Goal: Communication & Community: Participate in discussion

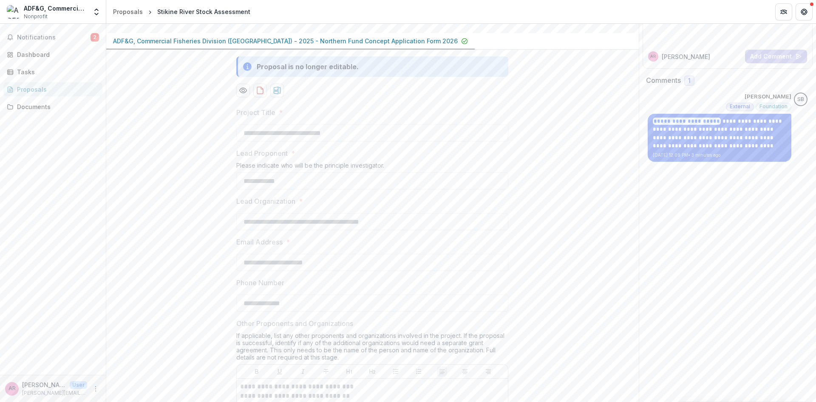
scroll to position [102, 0]
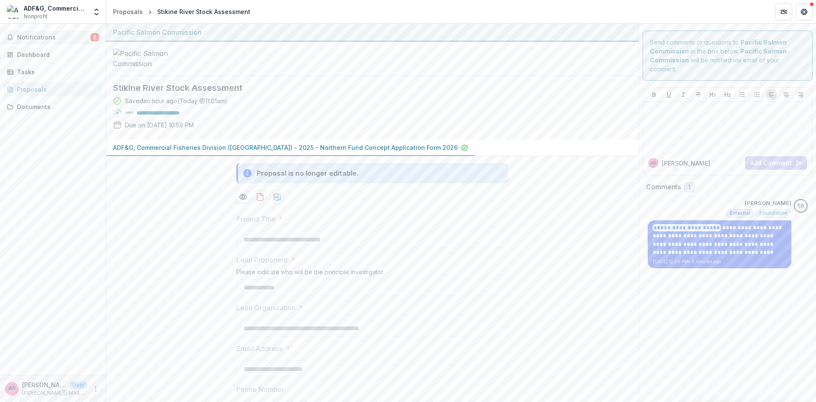
click at [41, 34] on span "Notifications" at bounding box center [53, 37] width 73 height 7
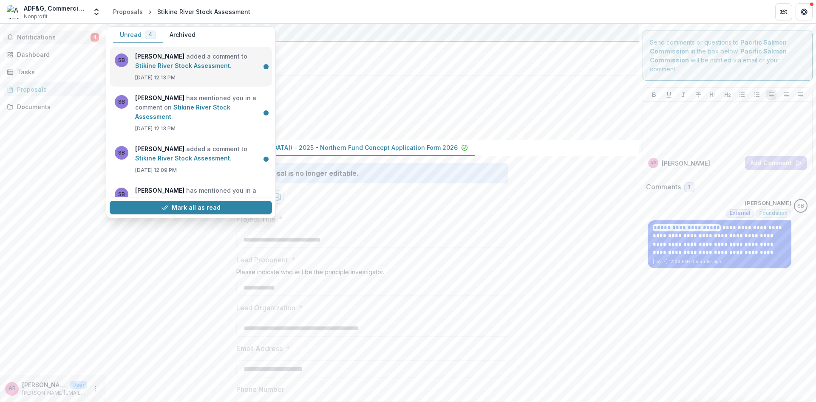
click at [217, 66] on link "Stikine River Stock Assessment" at bounding box center [182, 65] width 95 height 7
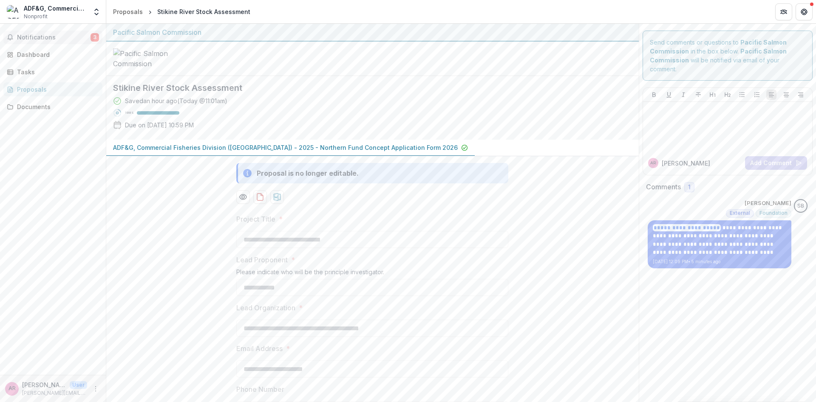
click at [49, 40] on span "Notifications" at bounding box center [53, 37] width 73 height 7
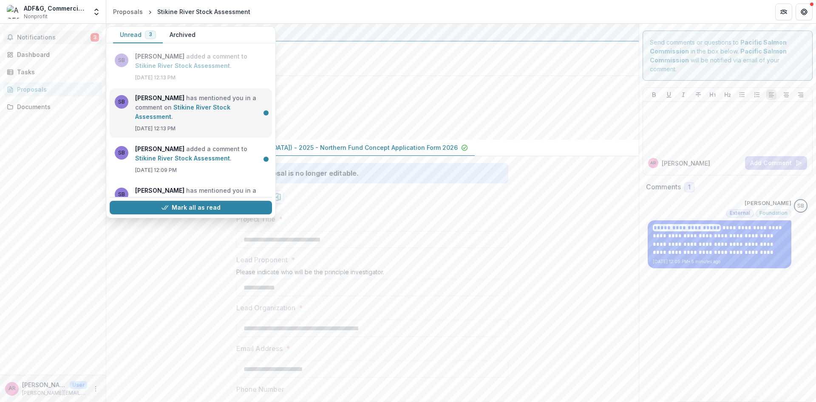
click at [198, 108] on link "Stikine River Stock Assessment" at bounding box center [182, 112] width 95 height 17
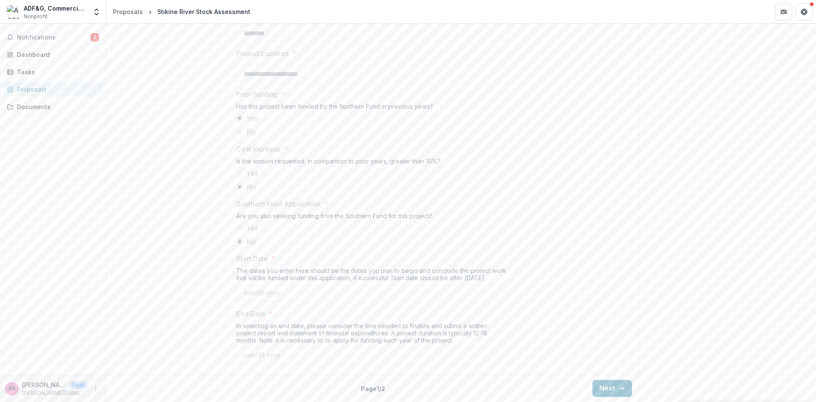
scroll to position [927, 0]
click at [609, 387] on button "Next" at bounding box center [612, 388] width 40 height 17
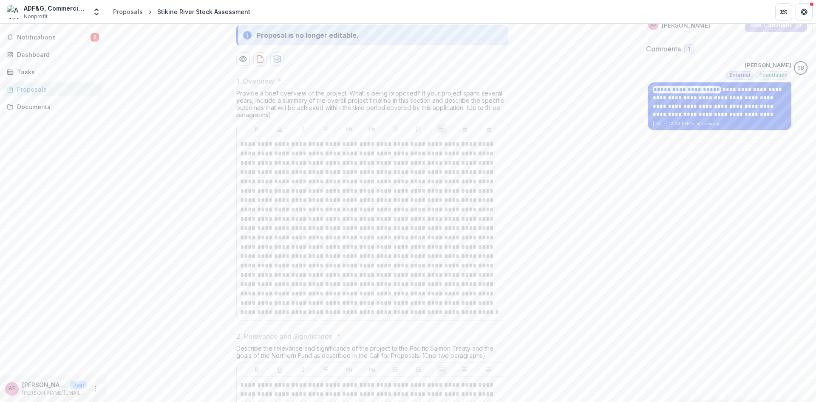
scroll to position [33, 0]
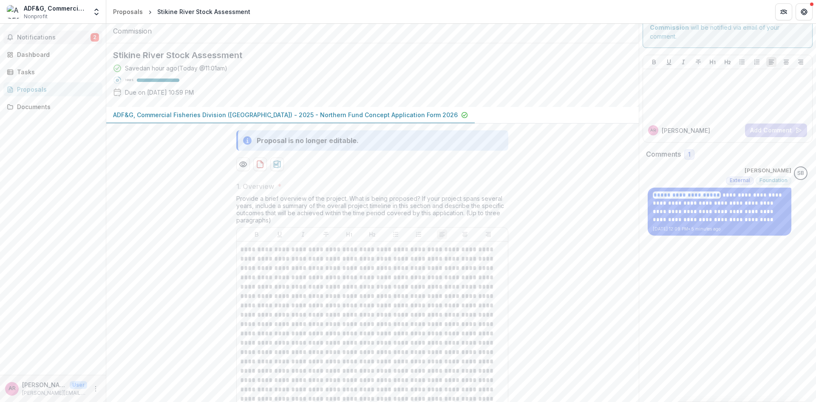
click at [32, 37] on span "Notifications" at bounding box center [53, 37] width 73 height 7
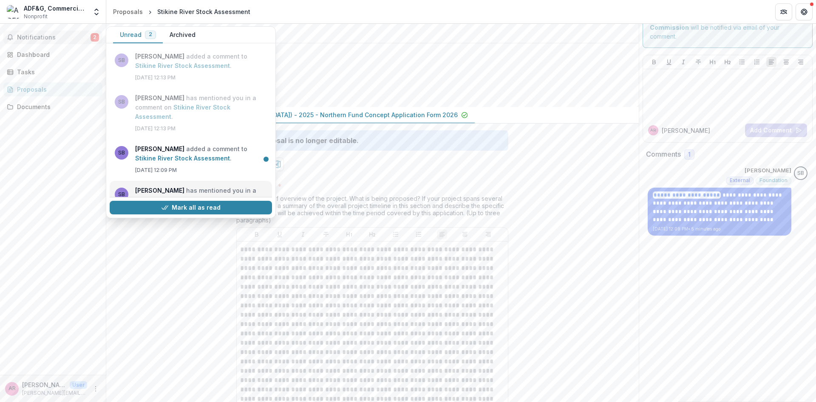
click at [169, 196] on link "Stikine River Stock Assessment" at bounding box center [182, 204] width 95 height 17
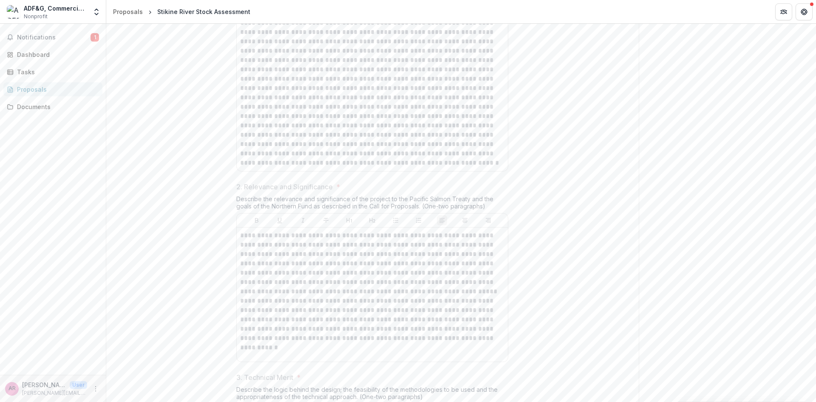
scroll to position [84, 0]
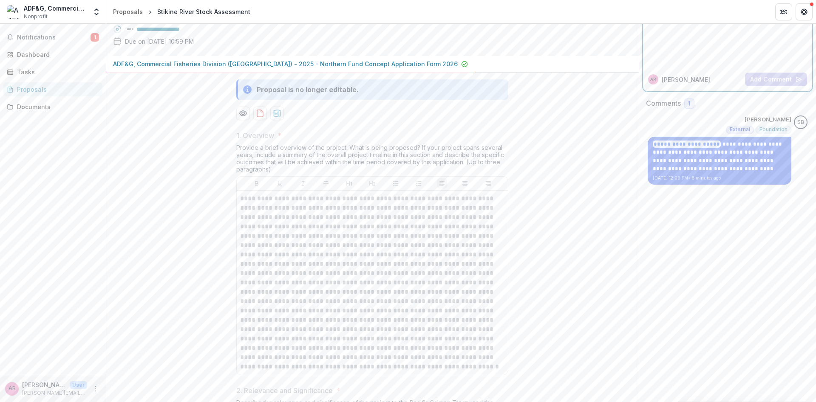
click at [706, 49] on div at bounding box center [727, 43] width 163 height 42
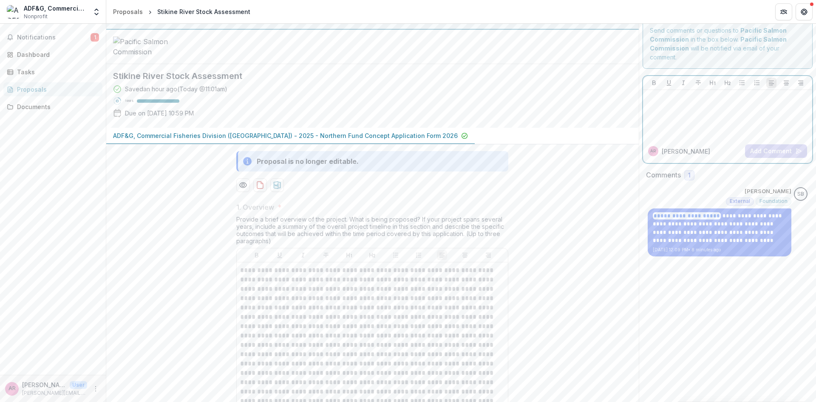
scroll to position [0, 0]
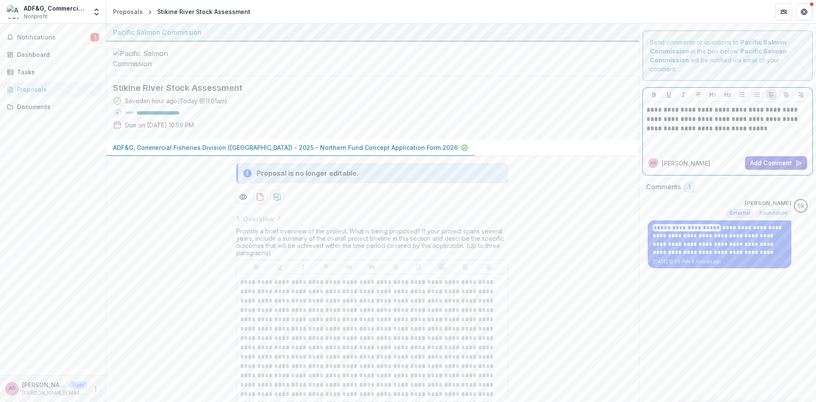
click at [674, 120] on p "**********" at bounding box center [727, 119] width 163 height 28
click at [782, 138] on p "**********" at bounding box center [727, 123] width 163 height 37
click at [774, 160] on button "Add Comment" at bounding box center [776, 163] width 62 height 14
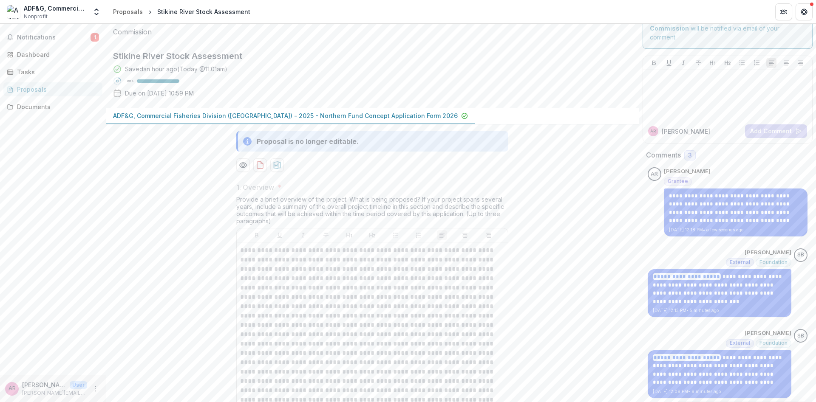
scroll to position [102, 0]
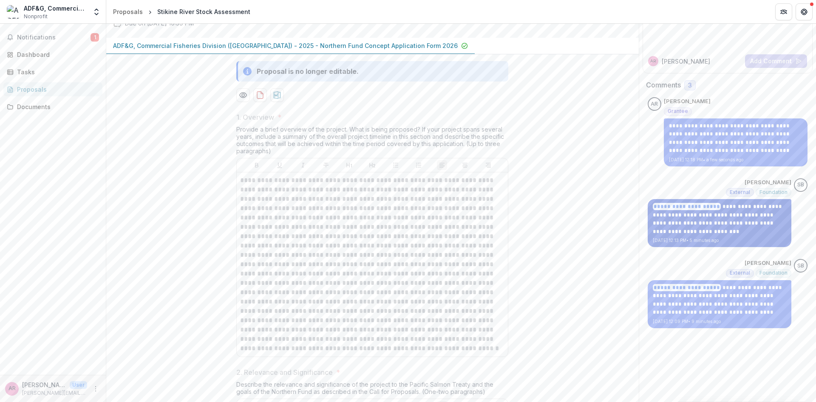
click at [760, 222] on p "**********" at bounding box center [719, 219] width 134 height 33
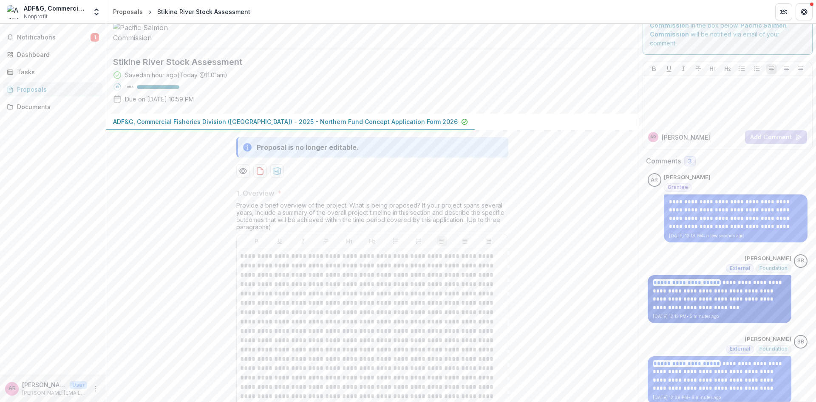
scroll to position [0, 0]
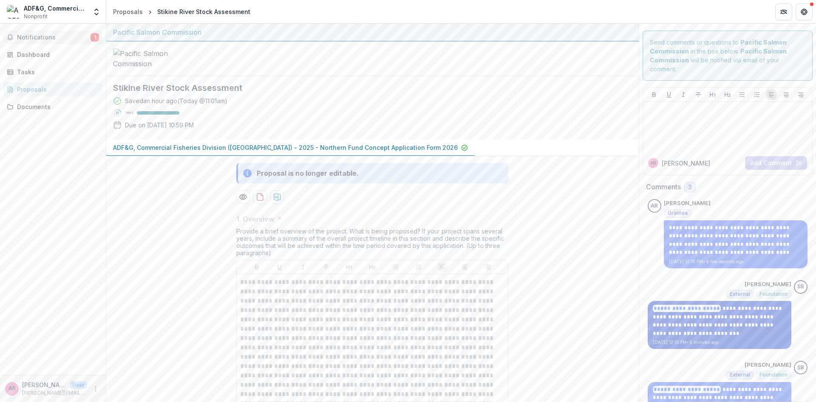
click at [38, 35] on span "Notifications" at bounding box center [53, 37] width 73 height 7
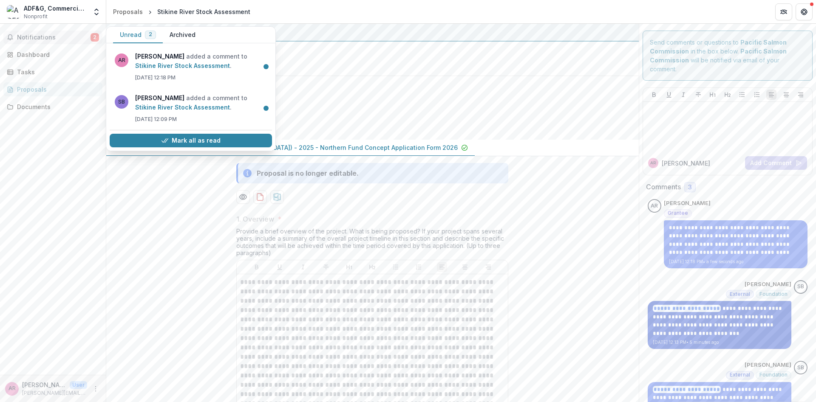
click at [61, 36] on span "Notifications" at bounding box center [53, 37] width 73 height 7
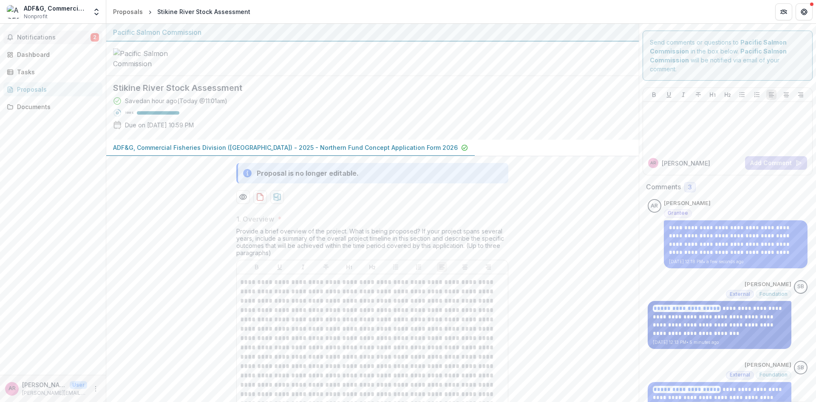
click at [78, 37] on span "Notifications" at bounding box center [53, 37] width 73 height 7
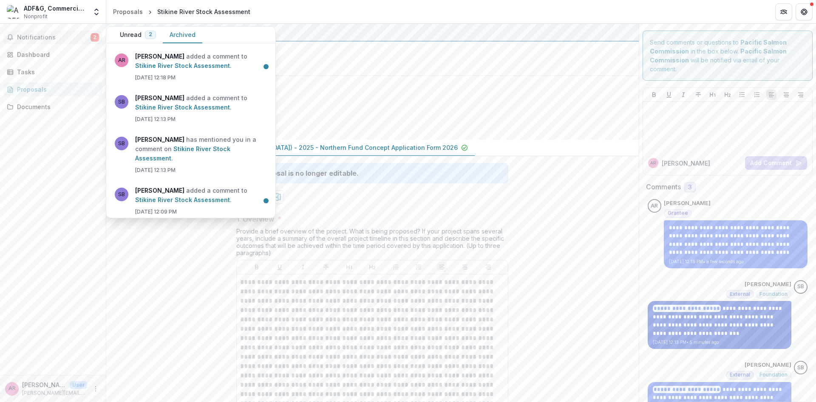
click at [186, 36] on button "Archived" at bounding box center [183, 35] width 40 height 17
click at [203, 151] on link "Stikine River Stock Assessment" at bounding box center [182, 153] width 95 height 17
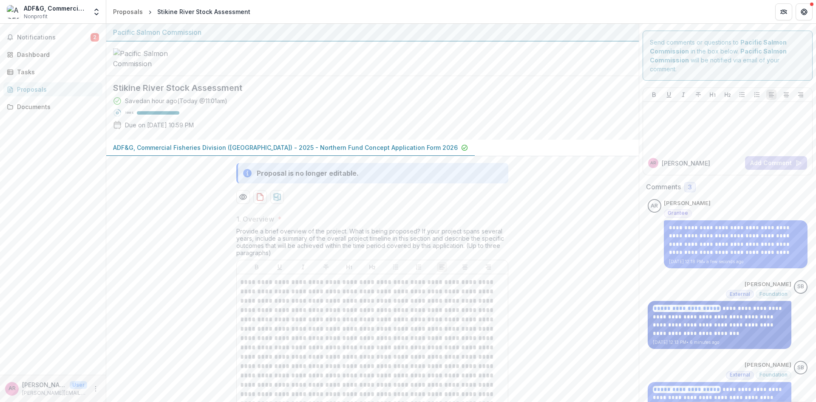
click at [740, 313] on p "**********" at bounding box center [719, 321] width 134 height 33
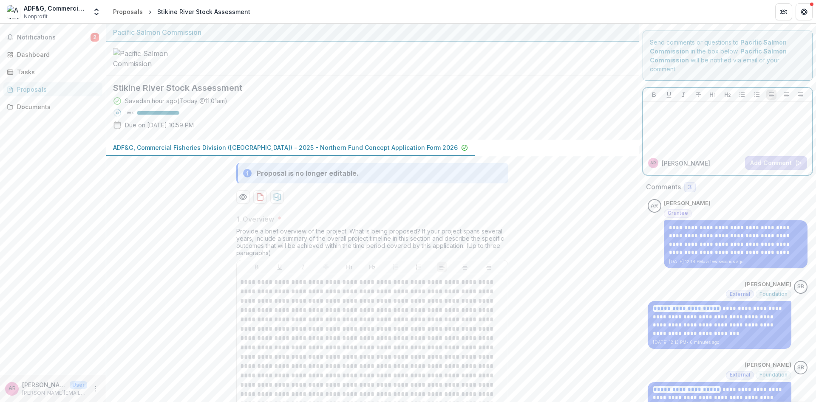
click at [685, 110] on p at bounding box center [727, 109] width 163 height 9
click at [669, 114] on p at bounding box center [727, 109] width 163 height 9
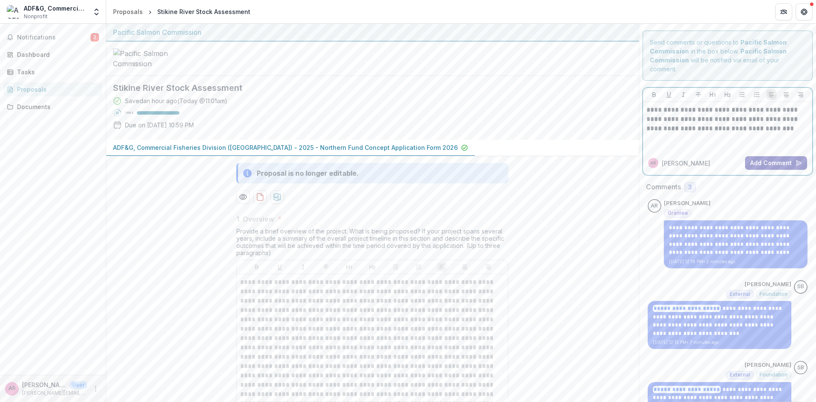
click at [752, 164] on button "Add Comment" at bounding box center [776, 163] width 62 height 14
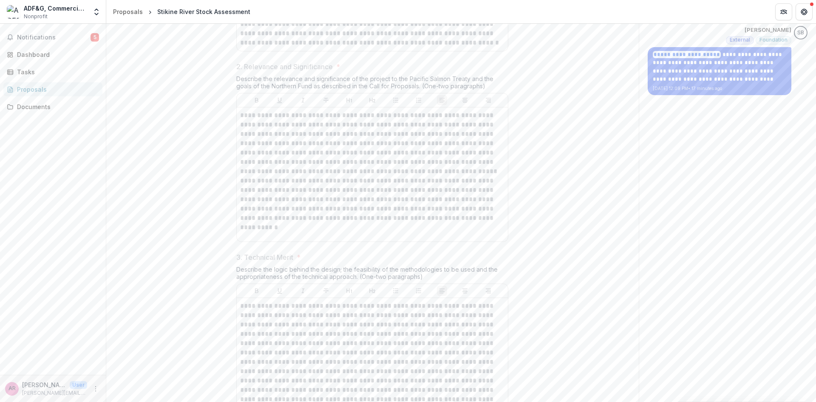
scroll to position [204, 0]
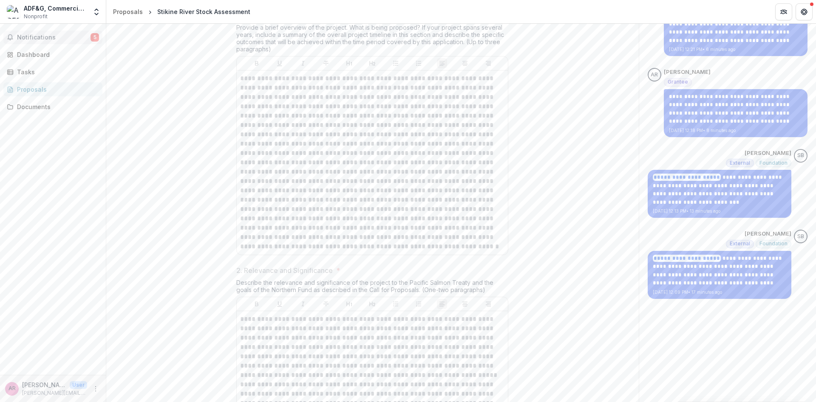
click at [36, 40] on span "Notifications" at bounding box center [53, 37] width 73 height 7
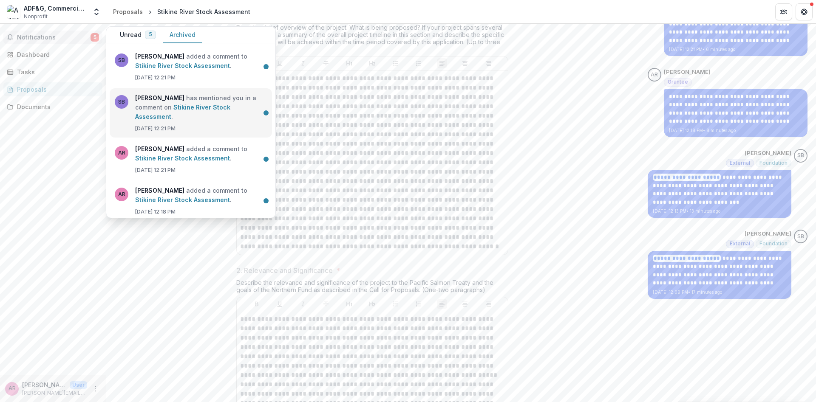
click at [214, 108] on link "Stikine River Stock Assessment" at bounding box center [182, 112] width 95 height 17
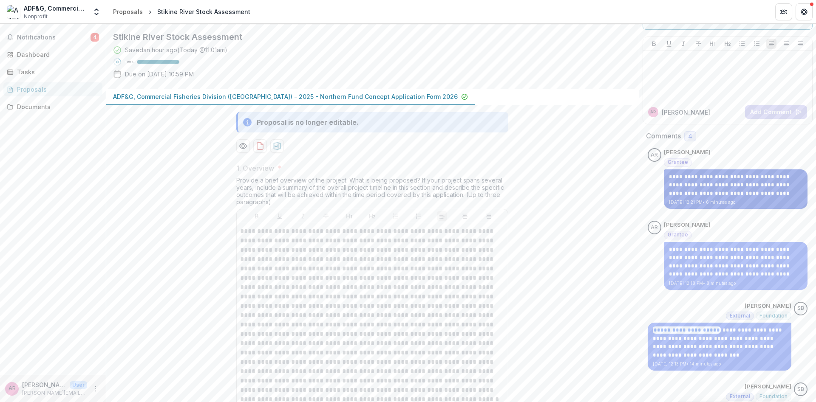
scroll to position [0, 0]
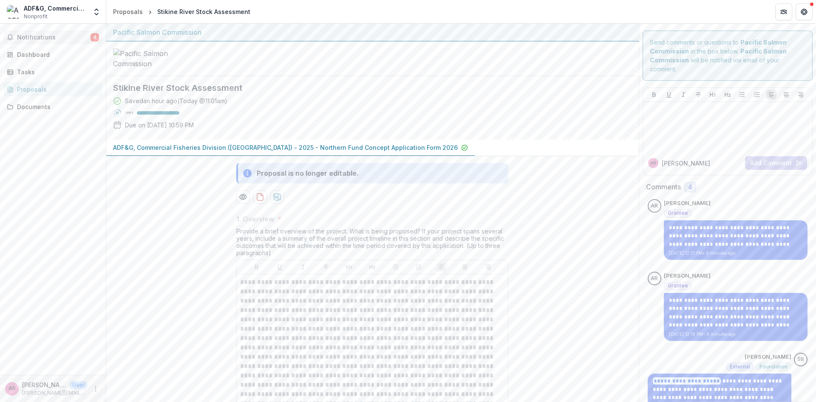
click at [54, 37] on span "Notifications" at bounding box center [53, 37] width 73 height 7
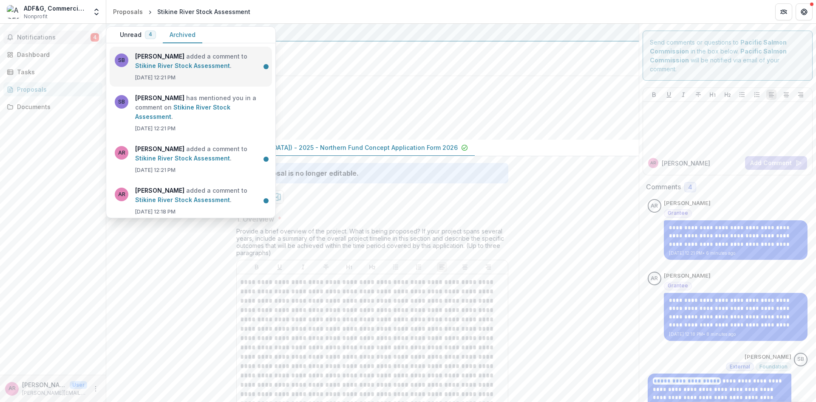
click at [192, 69] on link "Stikine River Stock Assessment" at bounding box center [182, 65] width 95 height 7
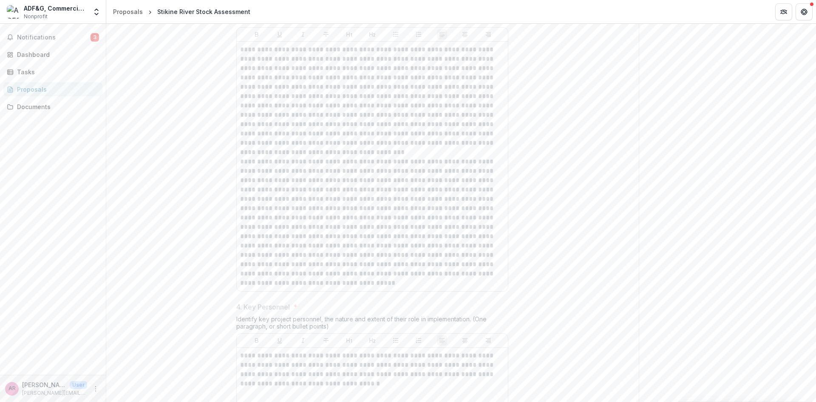
scroll to position [663, 0]
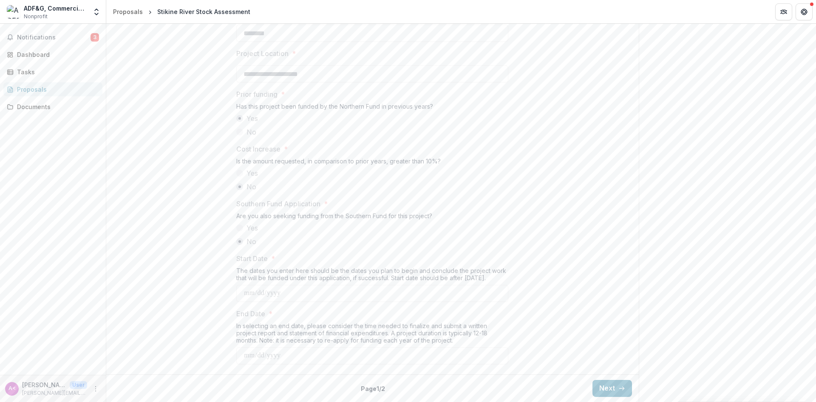
scroll to position [927, 0]
click at [609, 385] on button "Next" at bounding box center [612, 388] width 40 height 17
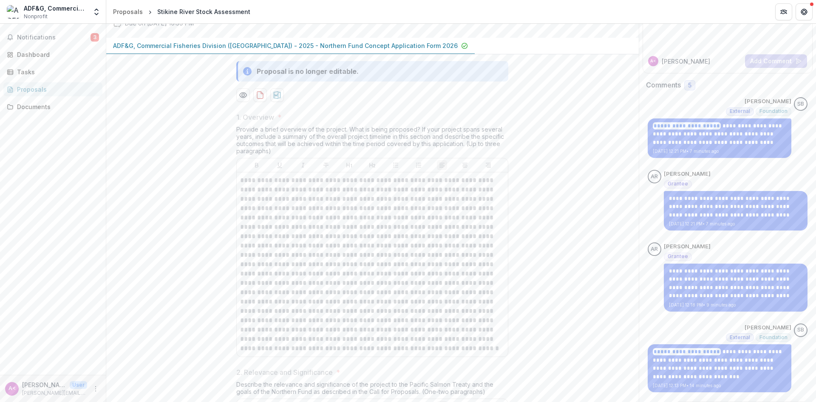
scroll to position [0, 0]
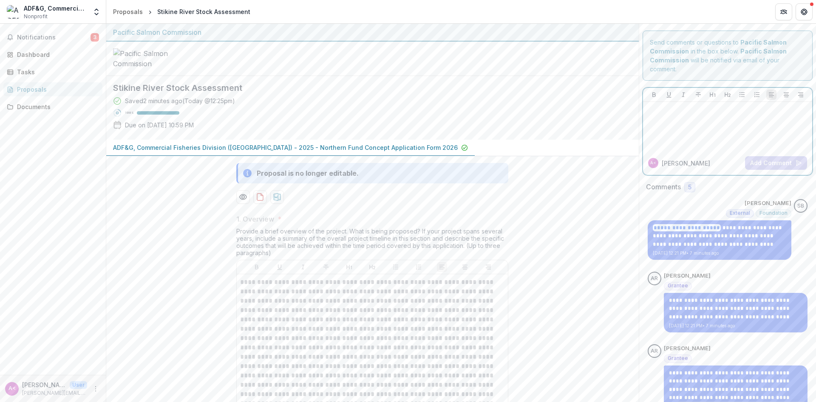
click at [678, 121] on div at bounding box center [727, 126] width 163 height 42
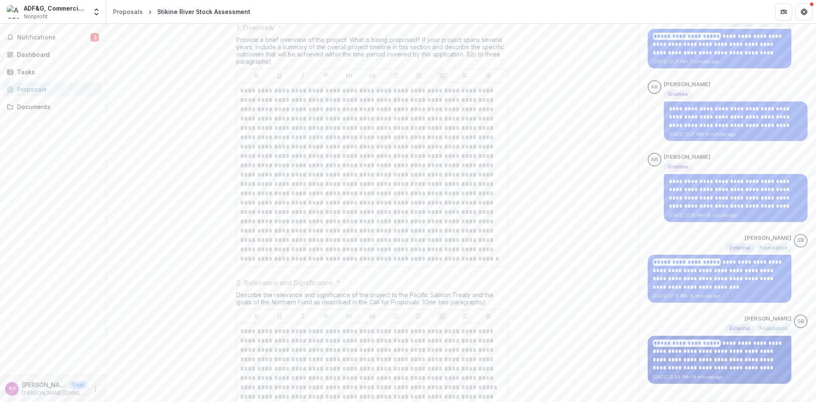
scroll to position [255, 0]
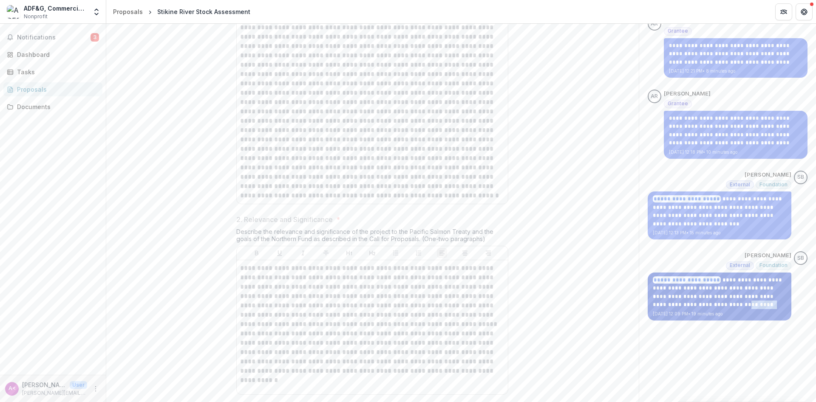
drag, startPoint x: 695, startPoint y: 306, endPoint x: 720, endPoint y: 304, distance: 25.6
click at [720, 304] on p "**********" at bounding box center [719, 292] width 134 height 33
copy p "*********"
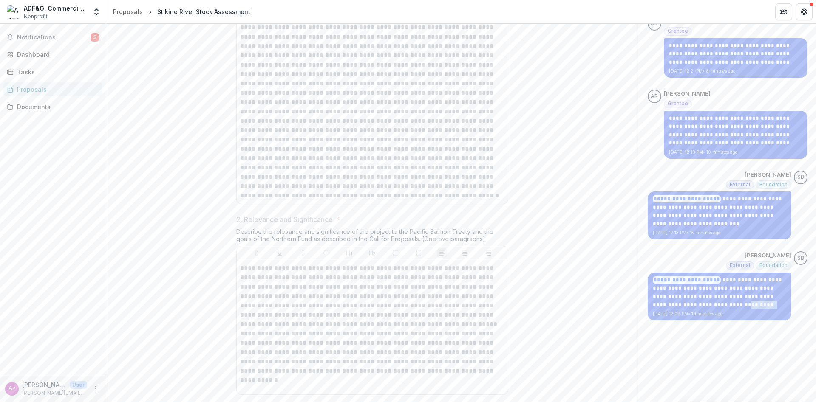
scroll to position [0, 0]
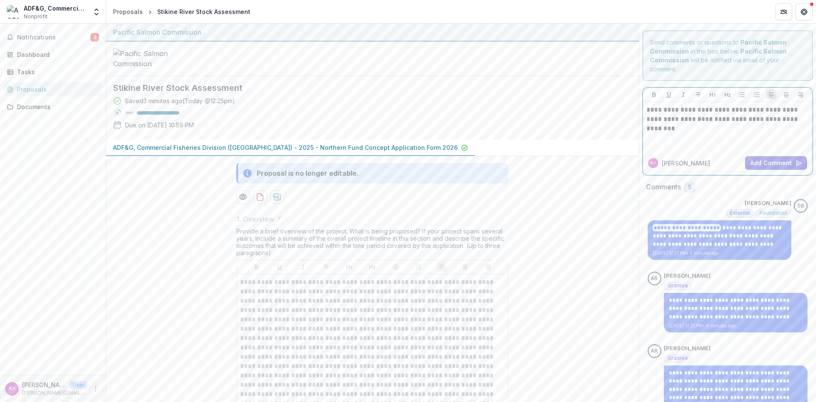
click at [801, 120] on p "**********" at bounding box center [727, 114] width 163 height 19
click at [760, 165] on button "Add Comment" at bounding box center [776, 163] width 62 height 14
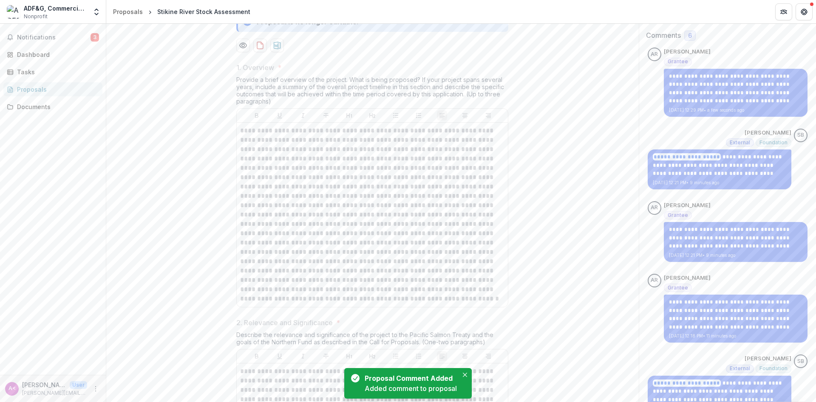
scroll to position [153, 0]
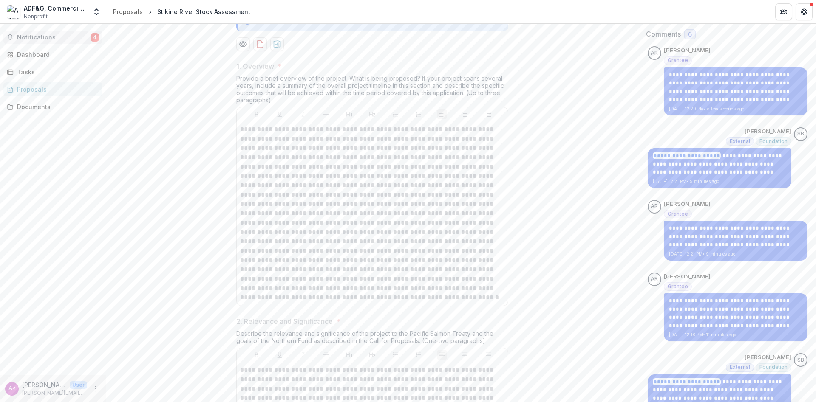
click at [41, 36] on span "Notifications" at bounding box center [53, 37] width 73 height 7
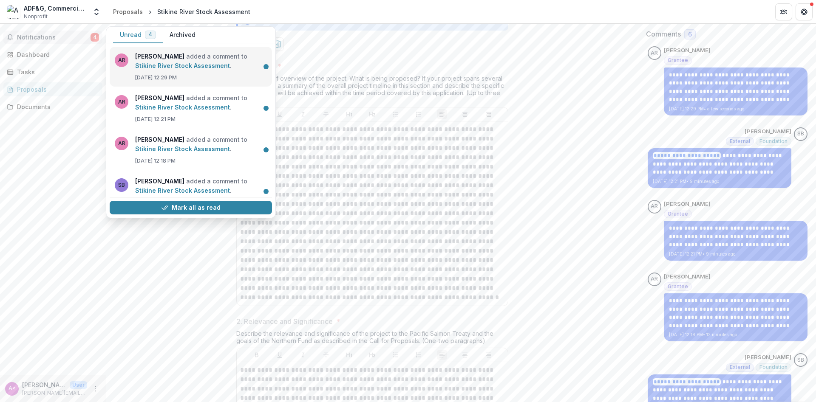
click at [175, 69] on link "Stikine River Stock Assessment" at bounding box center [182, 65] width 95 height 7
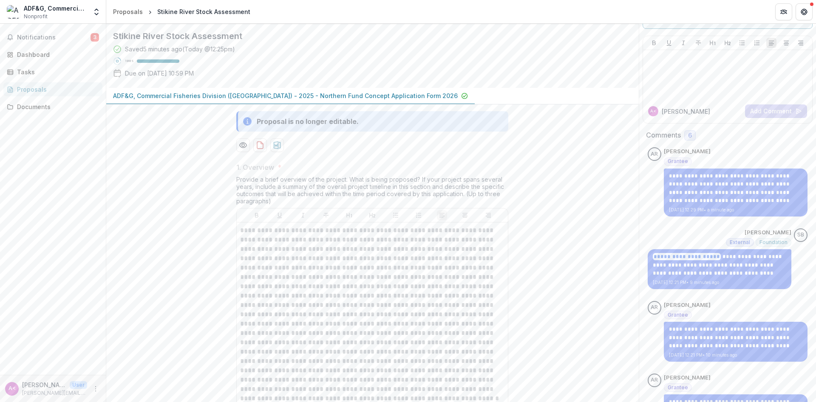
scroll to position [51, 0]
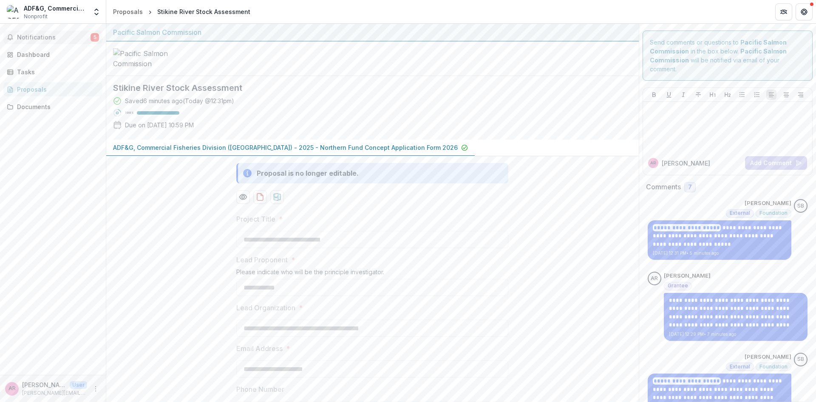
click at [68, 37] on span "Notifications" at bounding box center [53, 37] width 73 height 7
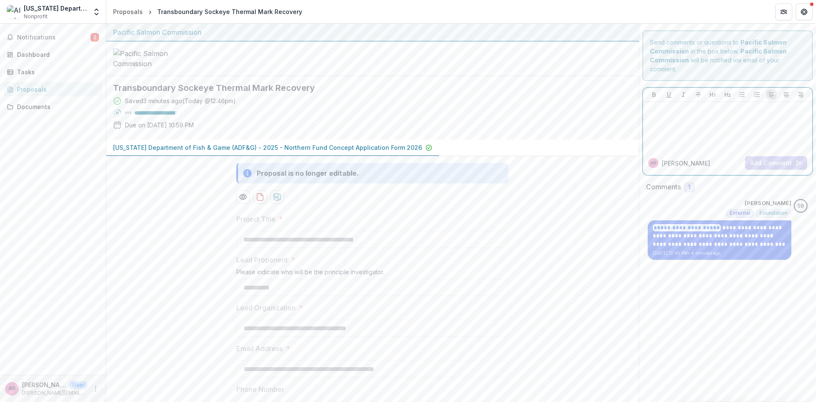
click at [698, 116] on div at bounding box center [727, 126] width 163 height 42
click at [772, 164] on button "Add Comment" at bounding box center [776, 163] width 62 height 14
click at [684, 124] on div at bounding box center [727, 126] width 163 height 42
click at [775, 159] on button "Add Comment" at bounding box center [776, 163] width 62 height 14
